Goal: Transaction & Acquisition: Purchase product/service

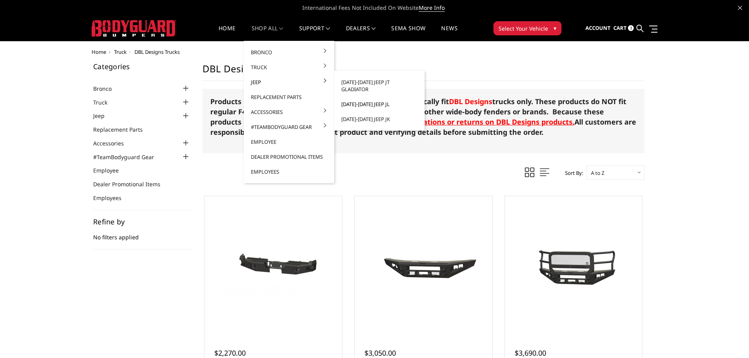
click at [369, 100] on link "[DATE]-[DATE] Jeep JL" at bounding box center [380, 104] width 84 height 15
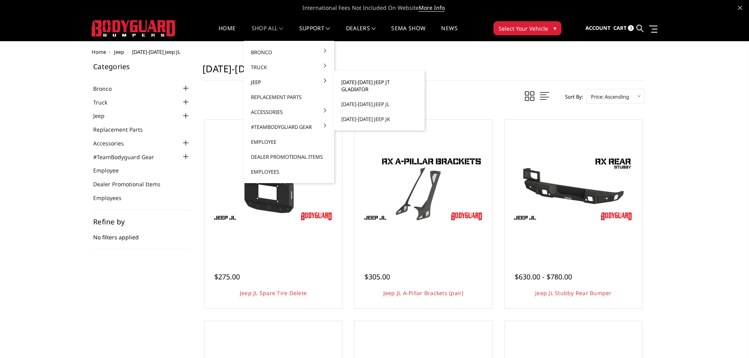
click at [383, 84] on link "[DATE]-[DATE] Jeep JT Gladiator" at bounding box center [380, 86] width 84 height 22
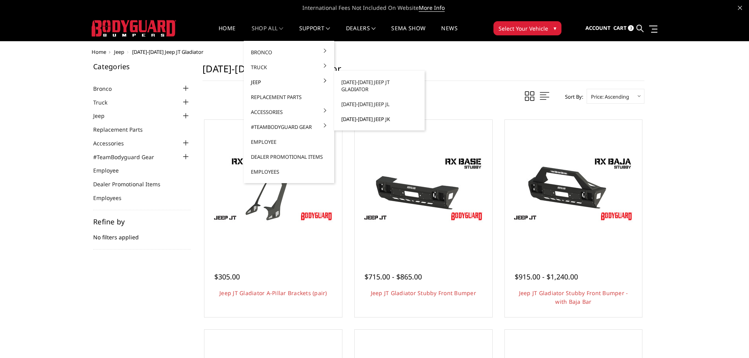
click at [361, 112] on link "[DATE]-[DATE] Jeep JK" at bounding box center [380, 119] width 84 height 15
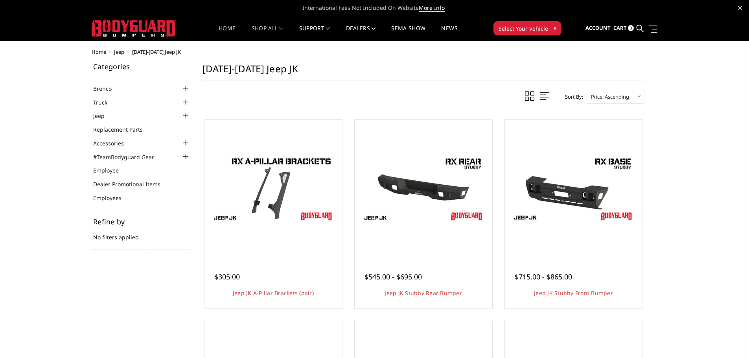
click at [225, 26] on link "Home" at bounding box center [227, 33] width 17 height 15
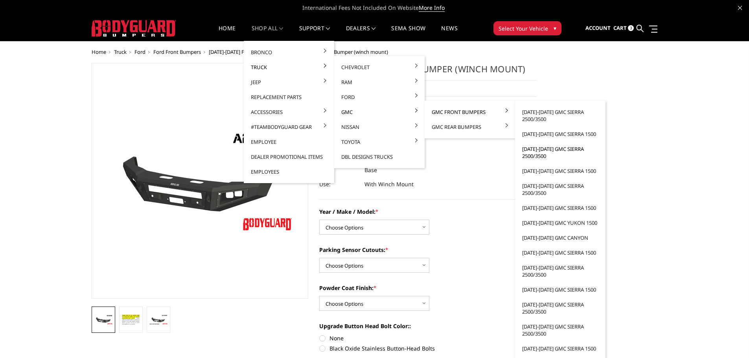
click at [541, 153] on link "[DATE]-[DATE] GMC Sierra 2500/3500" at bounding box center [561, 153] width 84 height 22
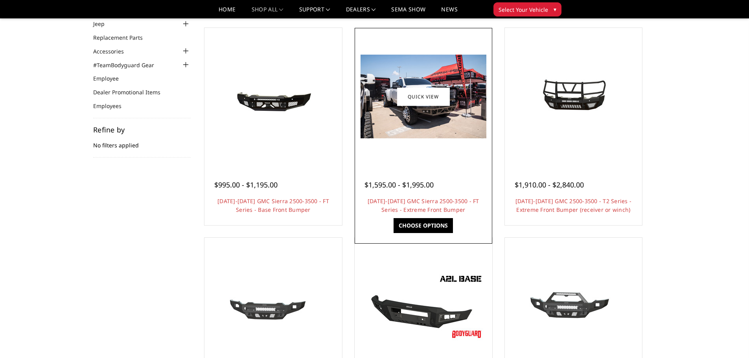
scroll to position [197, 0]
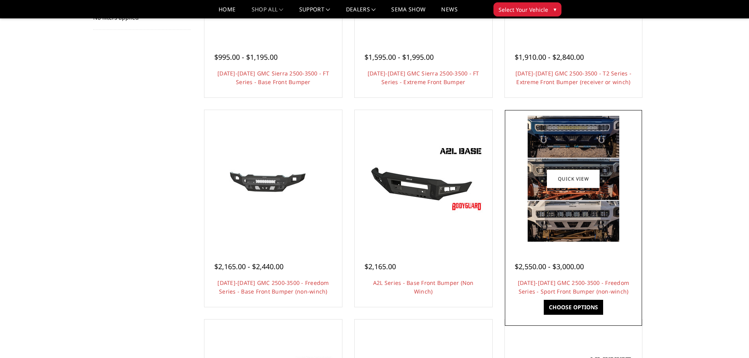
click at [543, 201] on img at bounding box center [574, 179] width 92 height 126
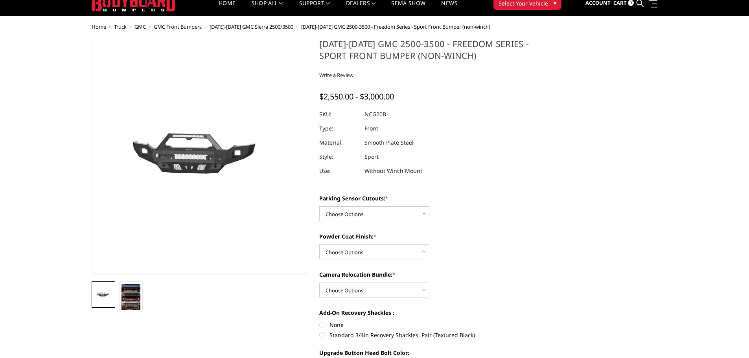
scroll to position [39, 0]
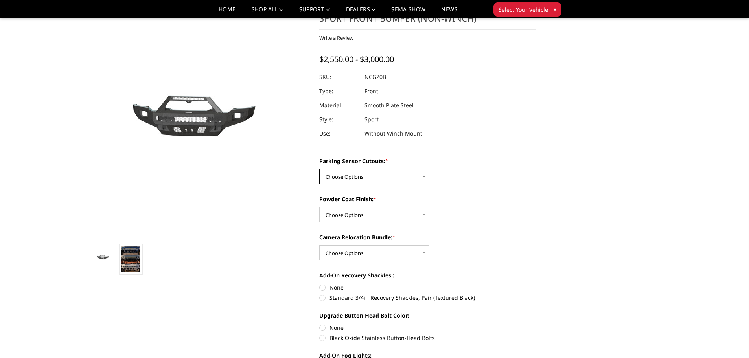
click at [404, 176] on select "Choose Options No - Without Parking Sensor Cutouts Yes - With Parking Sensor Cu…" at bounding box center [374, 176] width 110 height 15
select select "2864"
click at [319, 169] on select "Choose Options No - Without Parking Sensor Cutouts Yes - With Parking Sensor Cu…" at bounding box center [374, 176] width 110 height 15
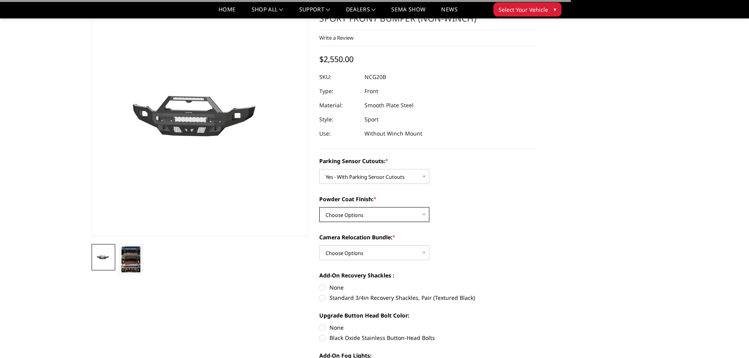
click at [397, 214] on select "Choose Options Bare Metal Texture Black Powder Coat" at bounding box center [374, 214] width 110 height 15
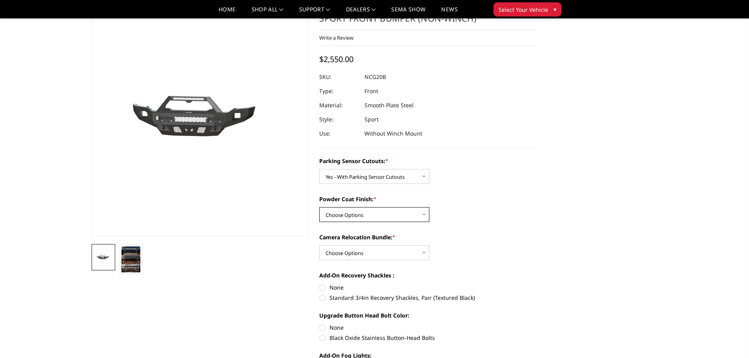
select select "2866"
click at [319, 207] on select "Choose Options Bare Metal Texture Black Powder Coat" at bounding box center [374, 214] width 110 height 15
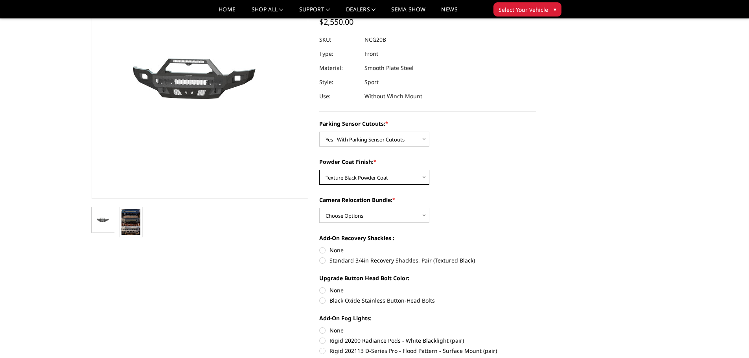
scroll to position [79, 0]
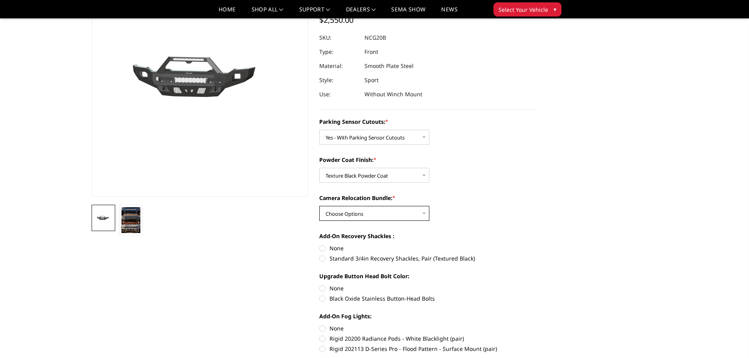
click at [405, 212] on select "Choose Options WITH Camera Relocation Bundle WITHOUT Camera Relocation Bundle" at bounding box center [374, 213] width 110 height 15
select select "2867"
click at [319, 206] on select "Choose Options WITH Camera Relocation Bundle WITHOUT Camera Relocation Bundle" at bounding box center [374, 213] width 110 height 15
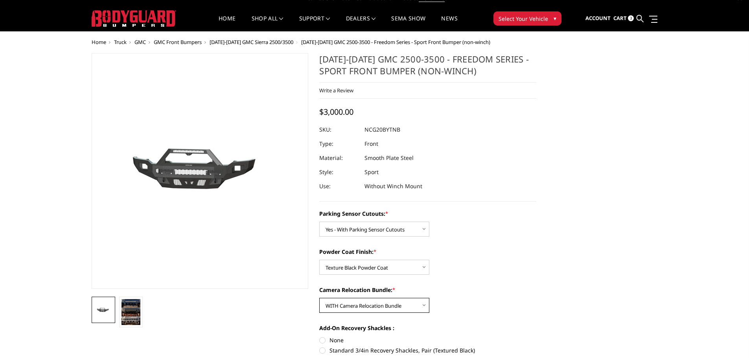
scroll to position [0, 0]
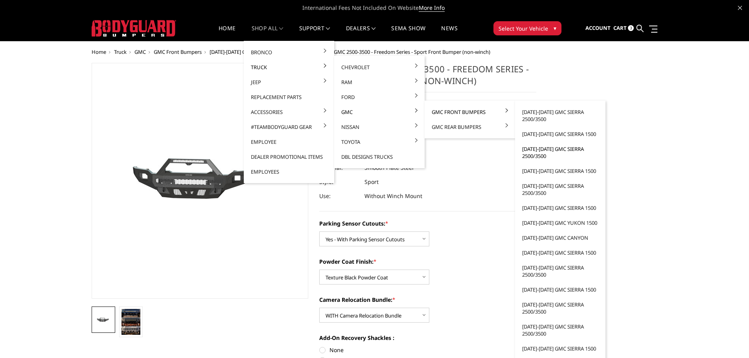
click at [536, 156] on link "[DATE]-[DATE] GMC Sierra 2500/3500" at bounding box center [561, 153] width 84 height 22
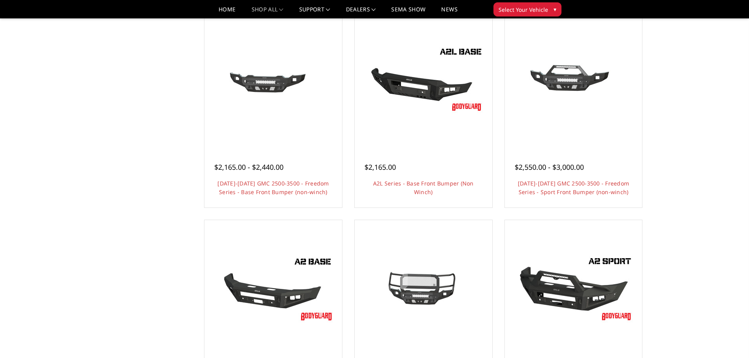
scroll to position [433, 0]
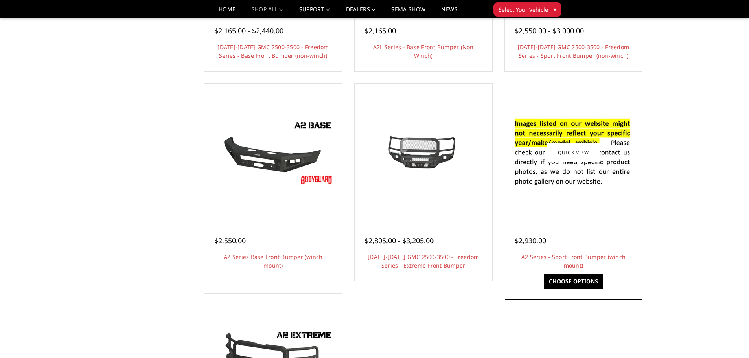
click at [552, 186] on img at bounding box center [574, 153] width 126 height 86
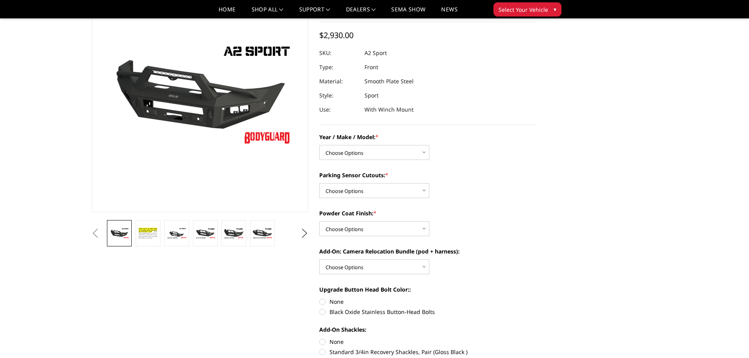
scroll to position [79, 0]
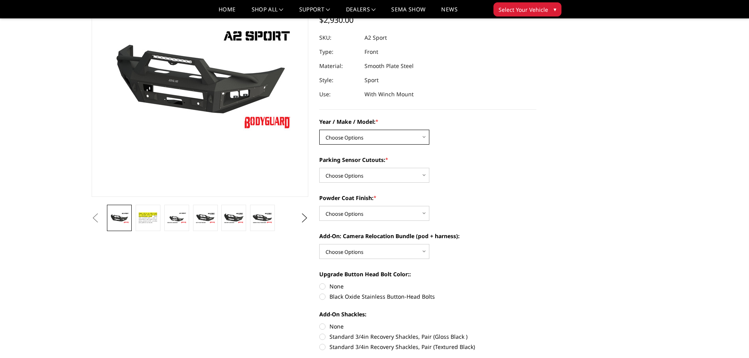
click at [378, 137] on select "Choose Options Chevrolet 20-23 2500 / 3500 Ford 17-22 F250 / F350 Ford 17-22 F4…" at bounding box center [374, 137] width 110 height 15
select select "1352"
click at [319, 130] on select "Choose Options Chevrolet 20-23 2500 / 3500 Ford 17-22 F250 / F350 Ford 17-22 F4…" at bounding box center [374, 137] width 110 height 15
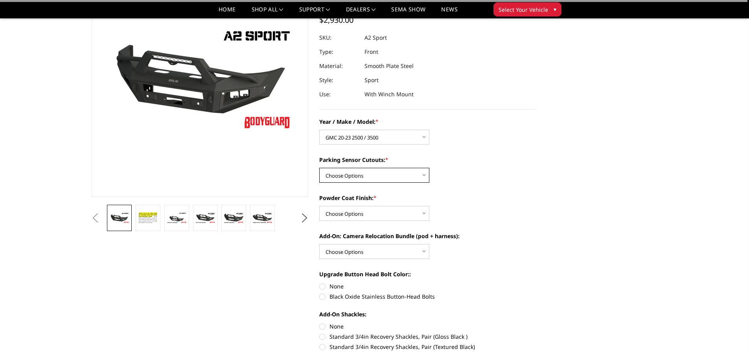
click at [401, 178] on select "Choose Options Yes - I have front parking sensors No - I do NOT have parking se…" at bounding box center [374, 175] width 110 height 15
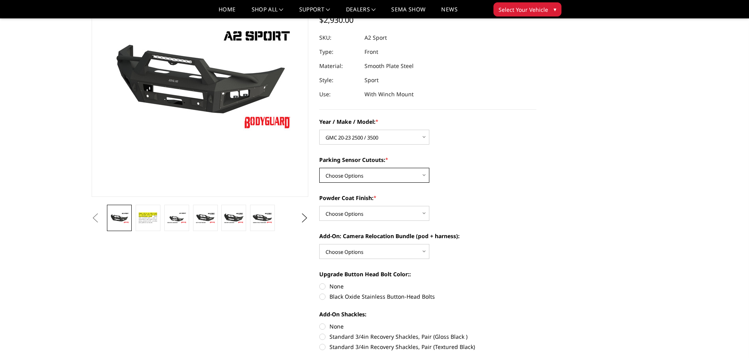
select select "540"
click at [319, 168] on select "Choose Options Yes - I have front parking sensors No - I do NOT have parking se…" at bounding box center [374, 175] width 110 height 15
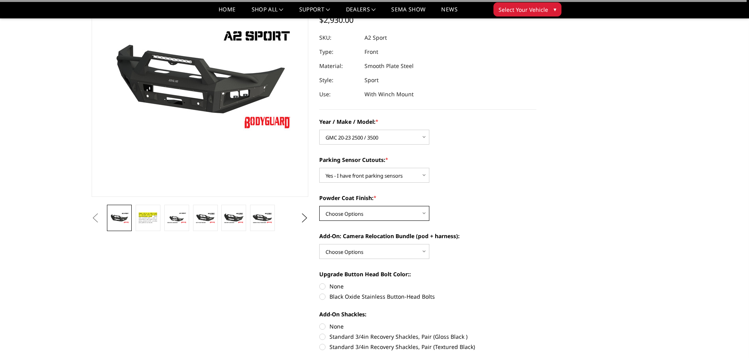
click at [407, 208] on select "Choose Options Bare metal (included) Texture Black Powder Coat" at bounding box center [374, 213] width 110 height 15
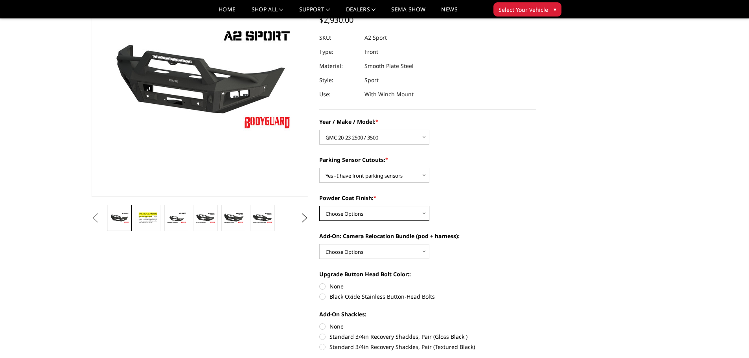
select select "518"
click at [319, 206] on select "Choose Options Bare metal (included) Texture Black Powder Coat" at bounding box center [374, 213] width 110 height 15
click at [411, 255] on select "Choose Options WITH front camera relocation harness + pod mount WITHOUT front c…" at bounding box center [374, 251] width 110 height 15
select select "1699"
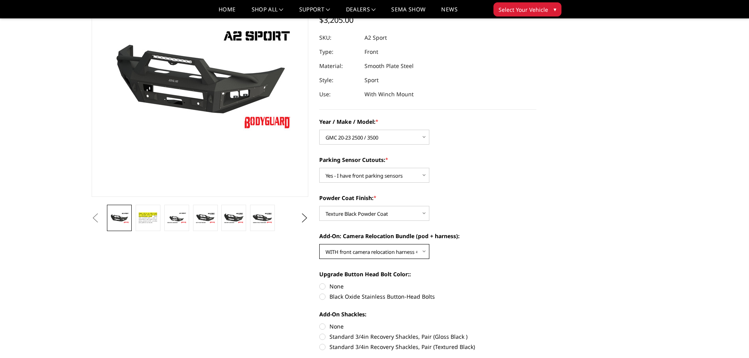
click at [319, 244] on select "Choose Options WITH front camera relocation harness + pod mount WITHOUT front c…" at bounding box center [374, 251] width 110 height 15
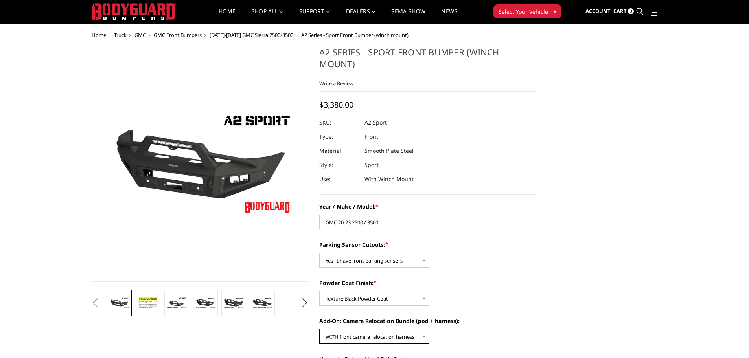
scroll to position [20, 0]
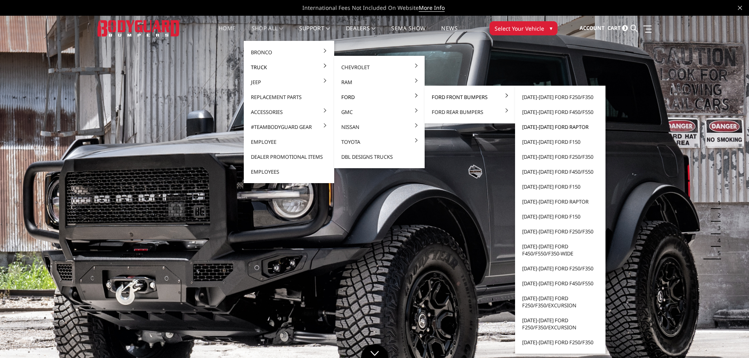
click at [550, 128] on link "[DATE]-[DATE] Ford Raptor" at bounding box center [561, 127] width 84 height 15
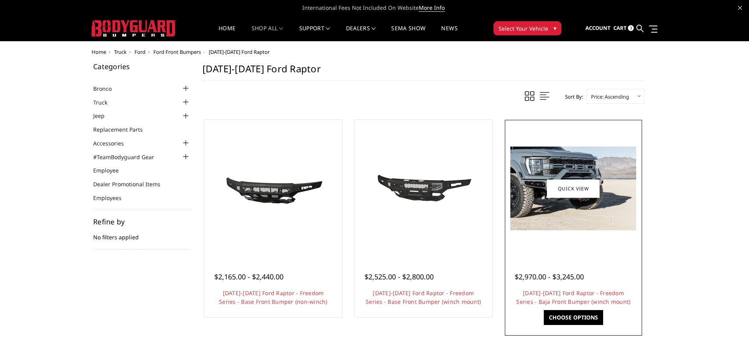
click at [550, 226] on img at bounding box center [574, 189] width 126 height 84
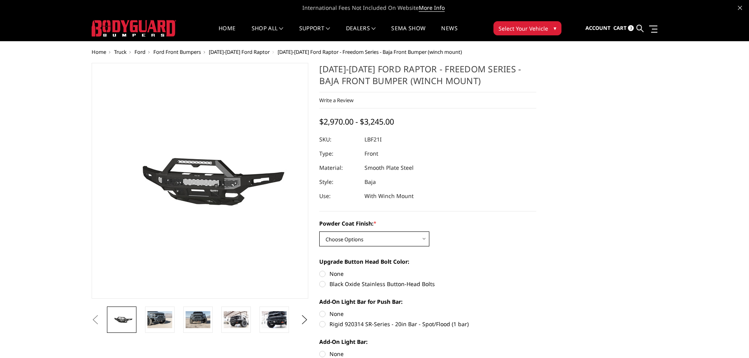
click at [410, 240] on select "Choose Options Bare Metal Texture Black Powder Coat" at bounding box center [374, 239] width 110 height 15
click at [319, 232] on select "Choose Options Bare Metal Texture Black Powder Coat" at bounding box center [374, 239] width 110 height 15
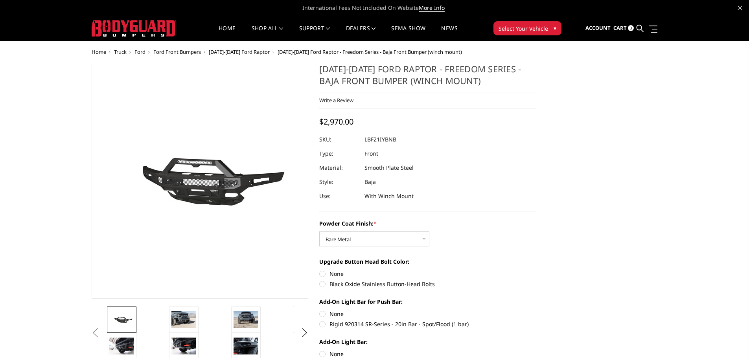
drag, startPoint x: 398, startPoint y: 139, endPoint x: 367, endPoint y: 139, distance: 31.1
click at [367, 139] on dl "SKU: LBF21IYBNB UPC: Type: Front Material: Smooth Plate Steel Style: Baja Use: …" at bounding box center [427, 168] width 217 height 71
click at [395, 140] on dd "LBF21IYBNB" at bounding box center [381, 140] width 32 height 14
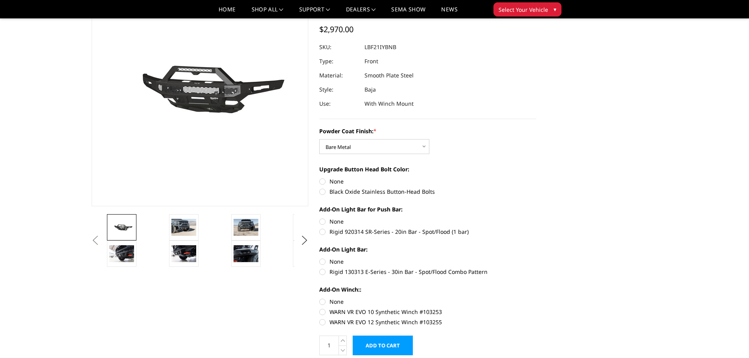
scroll to position [39, 0]
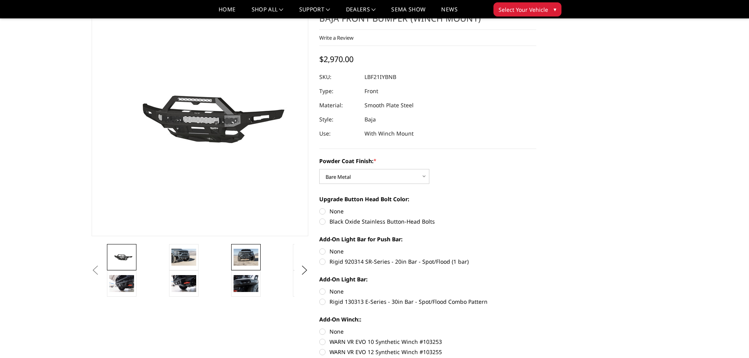
click at [246, 260] on img at bounding box center [246, 257] width 25 height 17
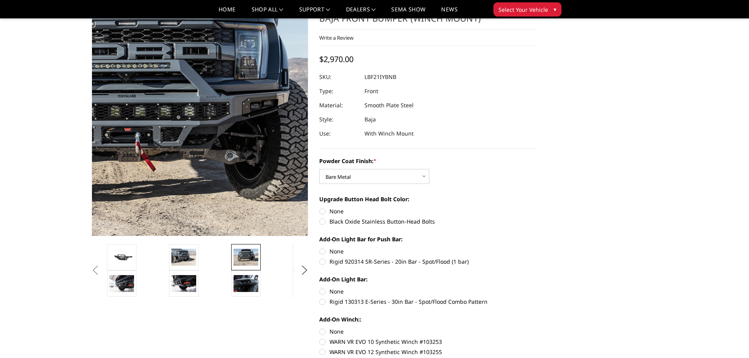
click at [253, 107] on img at bounding box center [130, 124] width 504 height 336
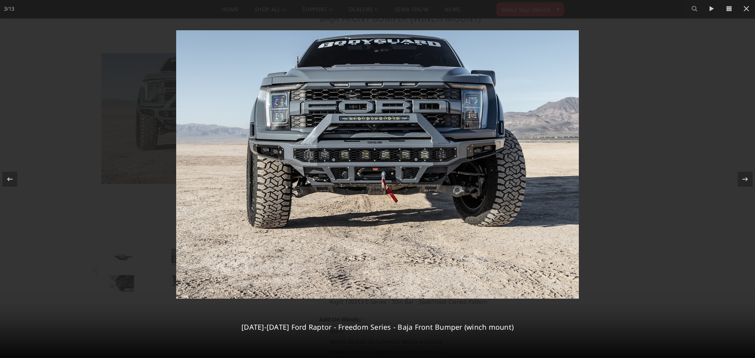
click at [458, 175] on img at bounding box center [377, 164] width 403 height 269
click at [748, 10] on icon at bounding box center [747, 9] width 6 height 6
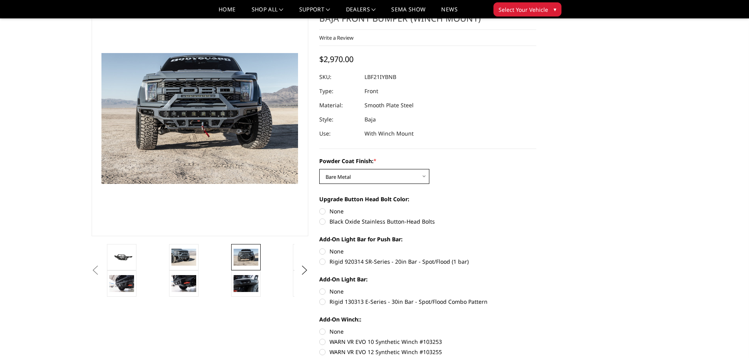
click at [403, 177] on select "Choose Options Bare Metal Texture Black Powder Coat" at bounding box center [374, 176] width 110 height 15
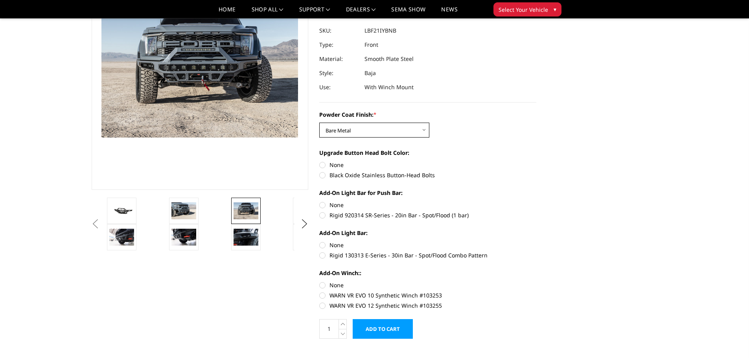
scroll to position [79, 0]
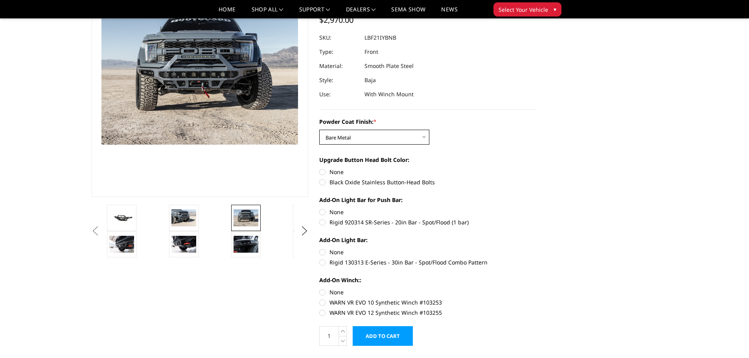
click at [410, 139] on select "Choose Options Bare Metal Texture Black Powder Coat" at bounding box center [374, 137] width 110 height 15
select select "2766"
click at [319, 130] on select "Choose Options Bare Metal Texture Black Powder Coat" at bounding box center [374, 137] width 110 height 15
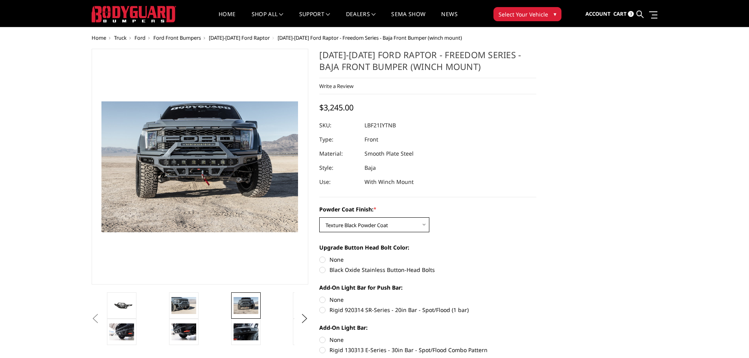
scroll to position [0, 0]
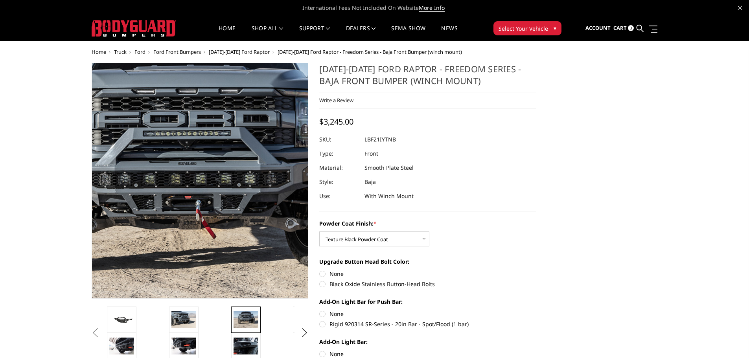
click at [207, 158] on img at bounding box center [191, 191] width 504 height 336
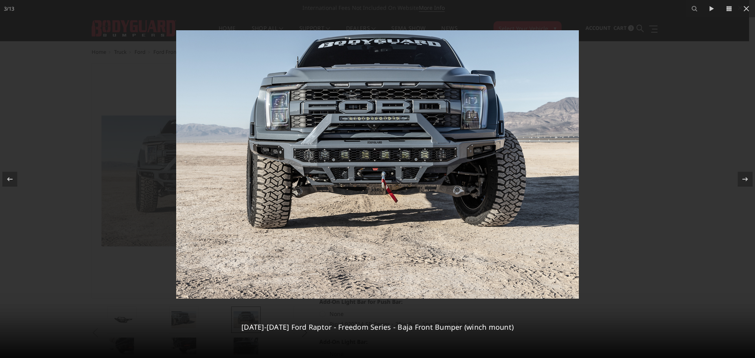
click at [392, 174] on img at bounding box center [377, 164] width 403 height 269
click at [746, 9] on icon at bounding box center [746, 8] width 9 height 9
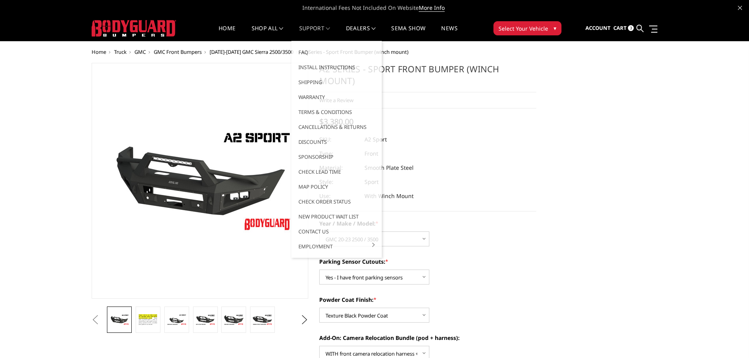
select select "1352"
select select "540"
select select "518"
select select "1699"
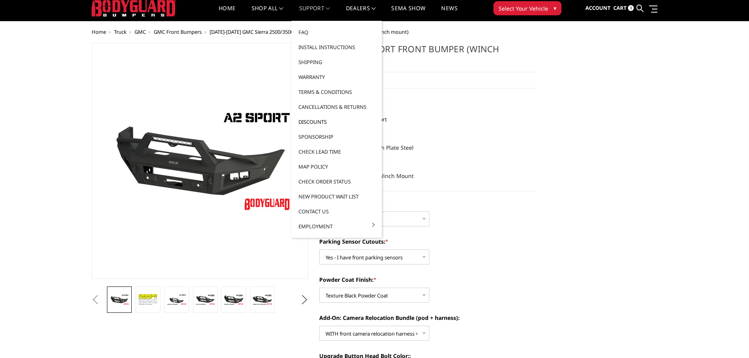
click at [321, 123] on link "Discounts" at bounding box center [337, 121] width 84 height 15
